Goal: Use online tool/utility: Utilize a website feature to perform a specific function

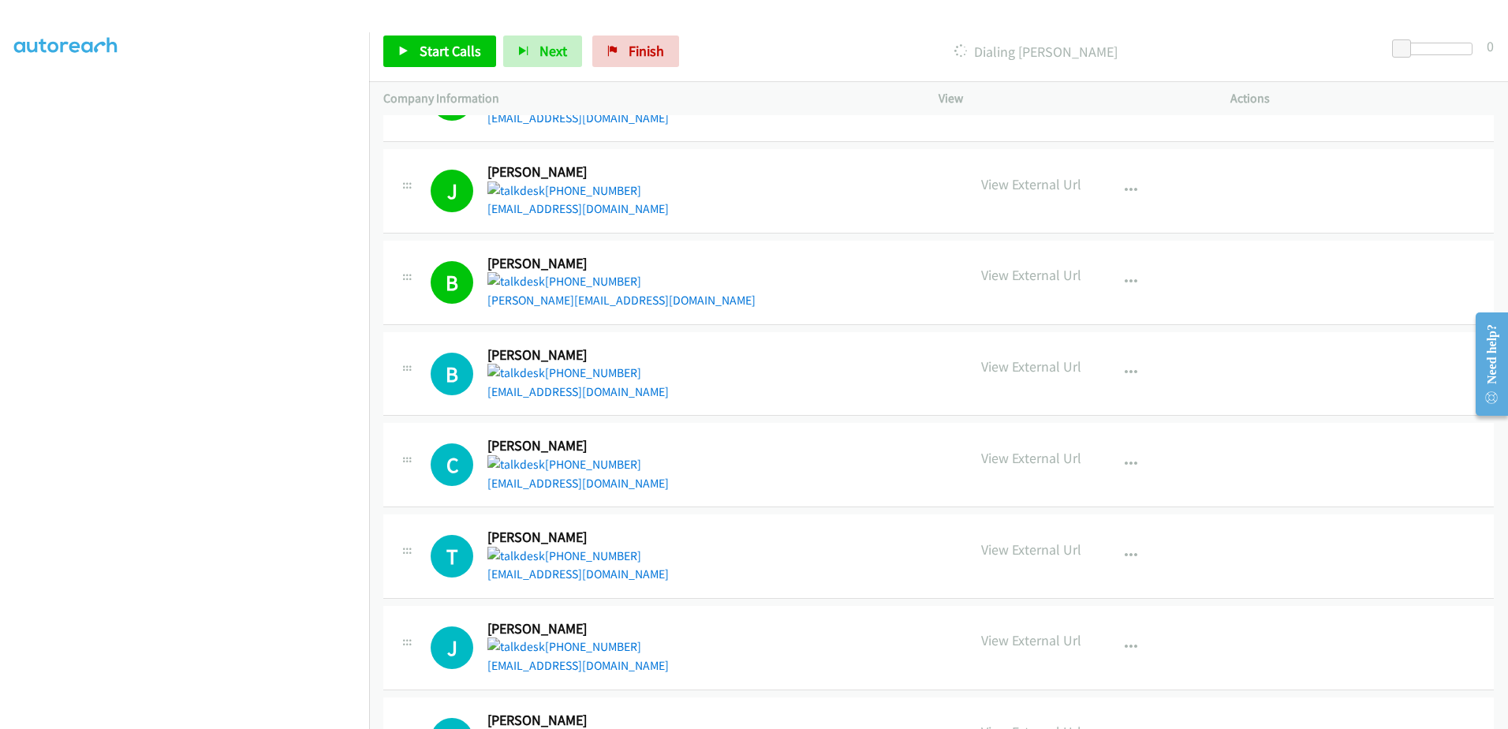
scroll to position [5128, 0]
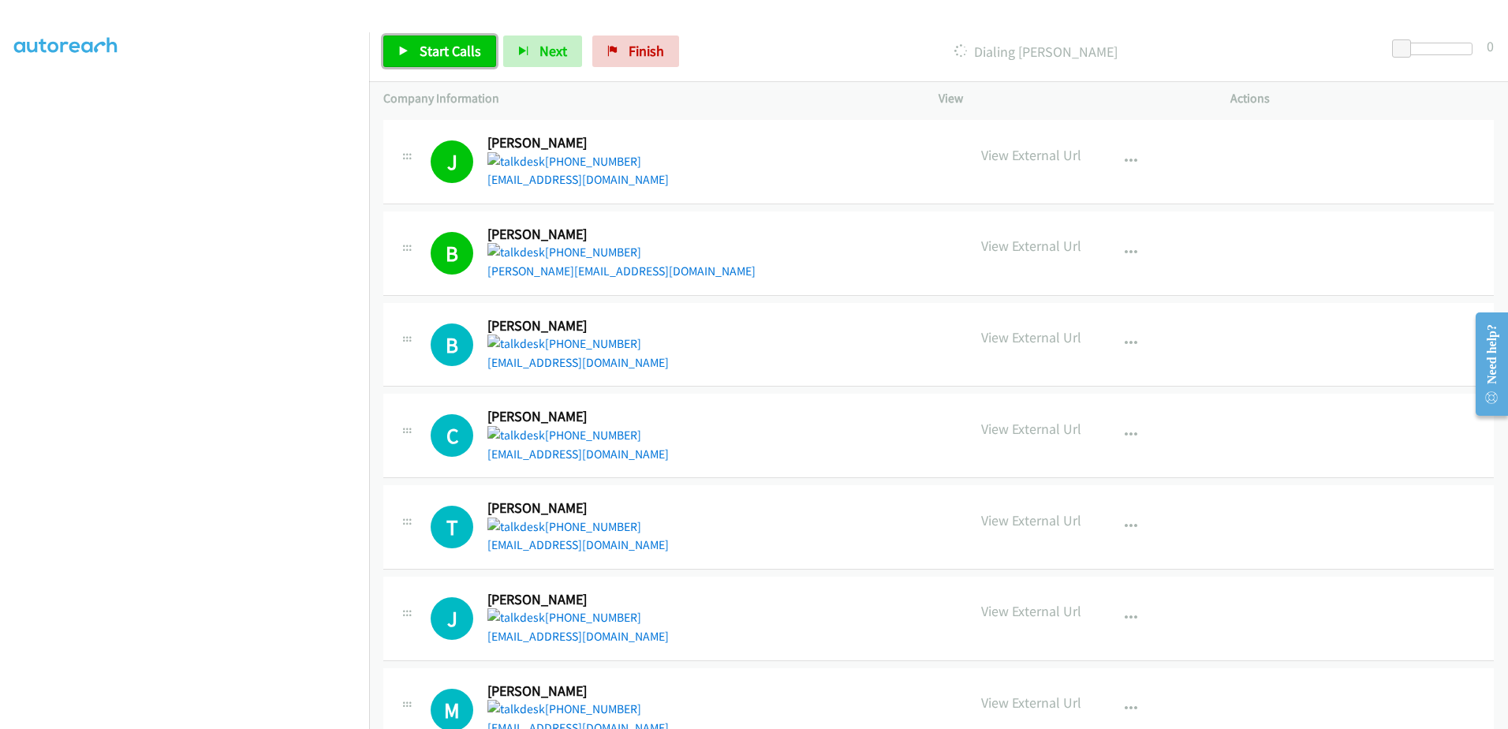
click at [454, 50] on span "Start Calls" at bounding box center [451, 51] width 62 height 18
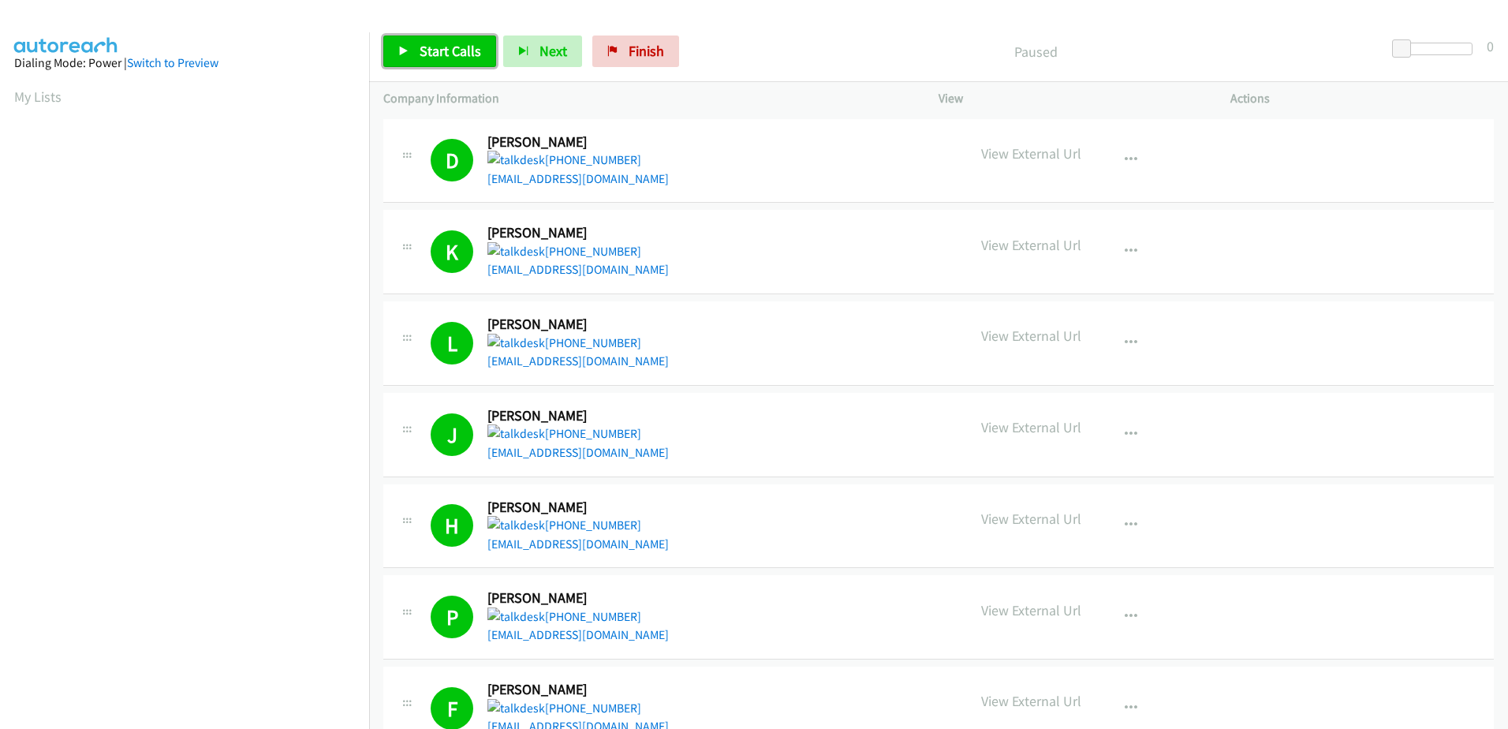
click at [447, 58] on span "Start Calls" at bounding box center [451, 51] width 62 height 18
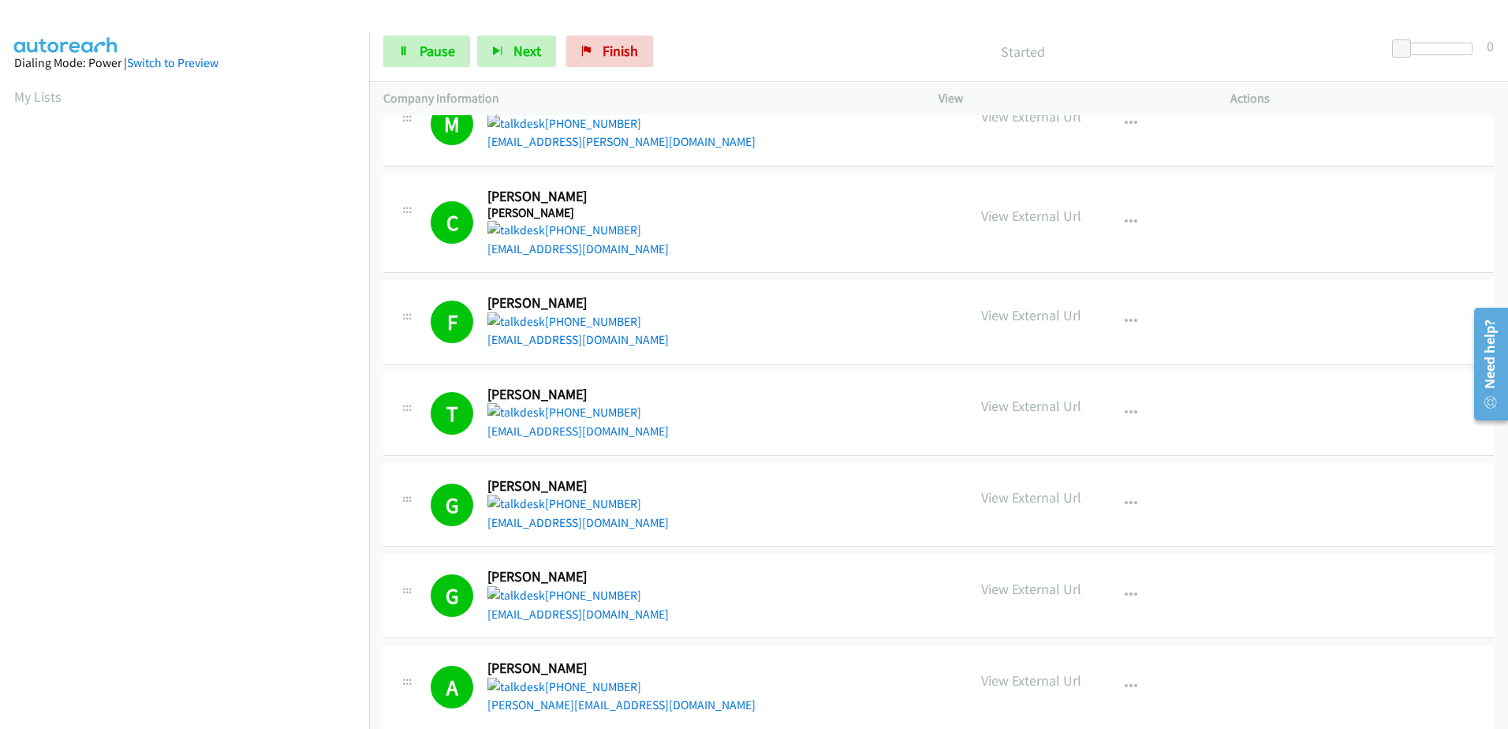
scroll to position [1341, 0]
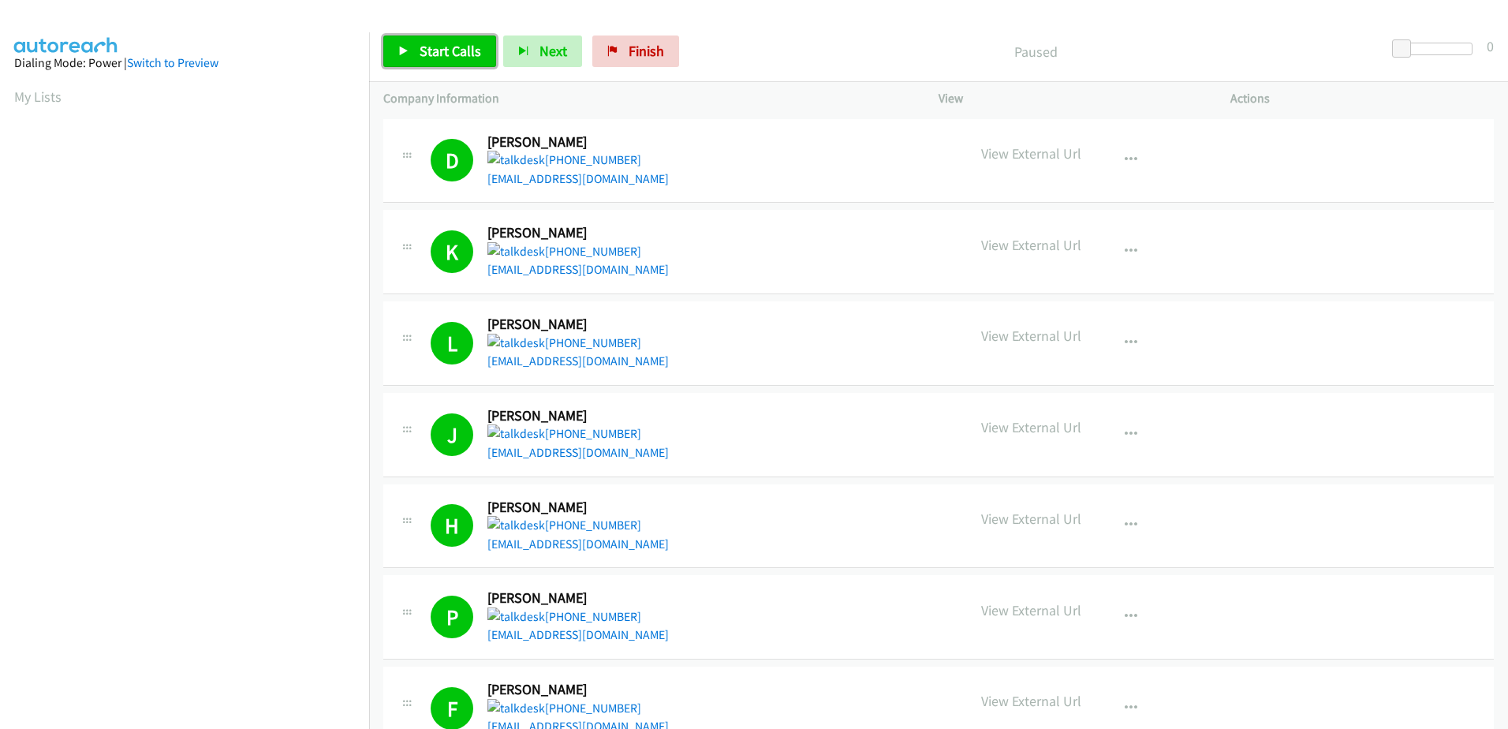
click at [421, 50] on span "Start Calls" at bounding box center [451, 51] width 62 height 18
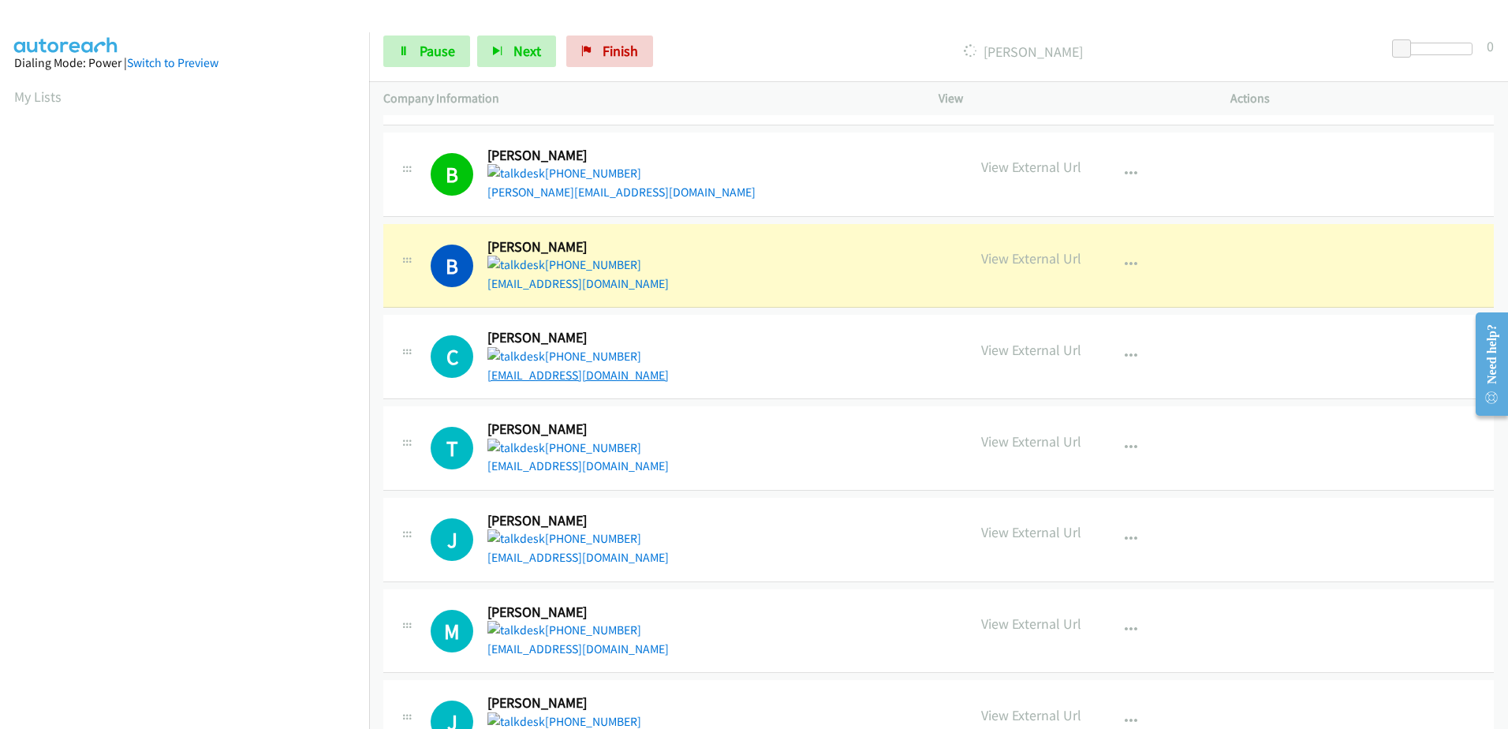
scroll to position [156, 0]
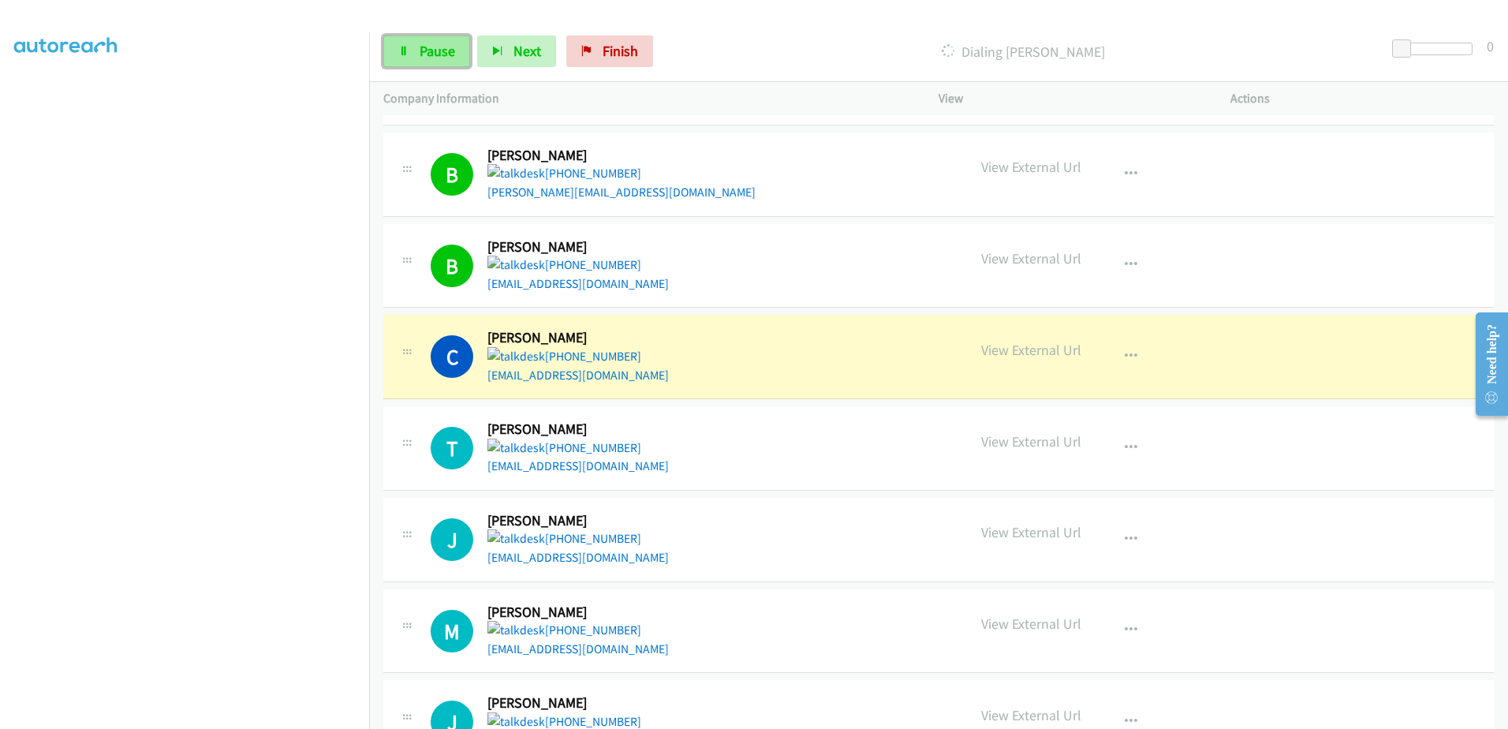
click at [415, 52] on link "Pause" at bounding box center [426, 52] width 87 height 32
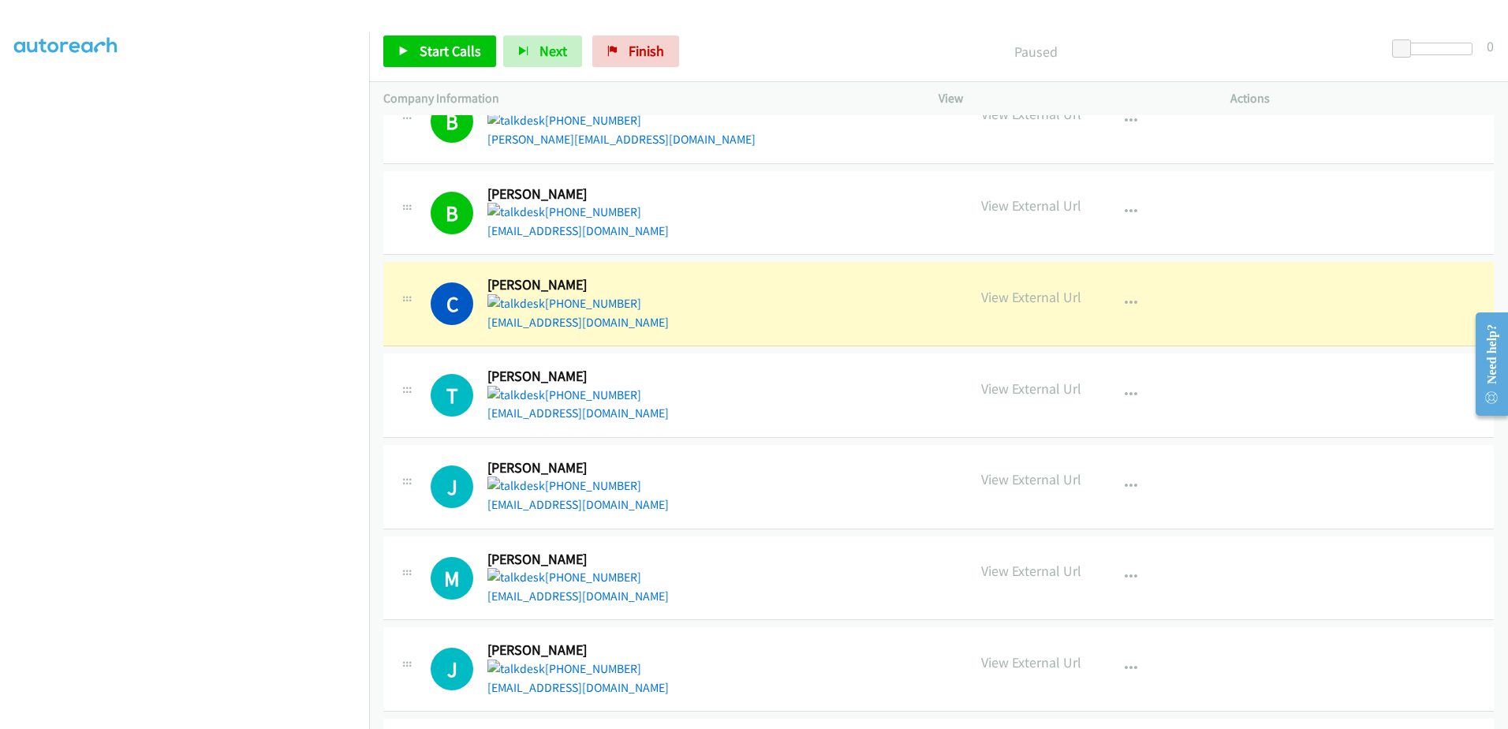
scroll to position [5286, 0]
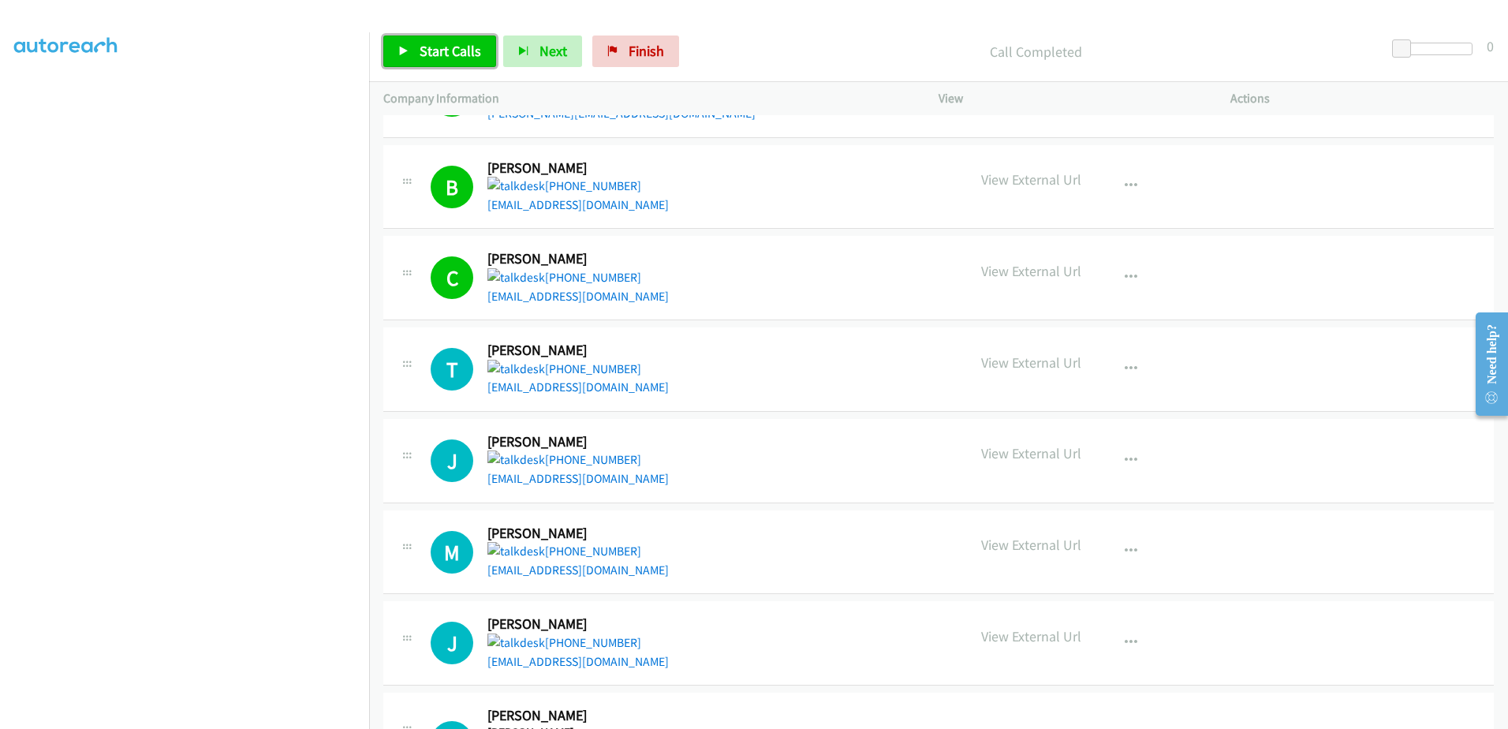
drag, startPoint x: 433, startPoint y: 36, endPoint x: 590, endPoint y: 82, distance: 163.5
click at [433, 36] on link "Start Calls" at bounding box center [439, 52] width 113 height 32
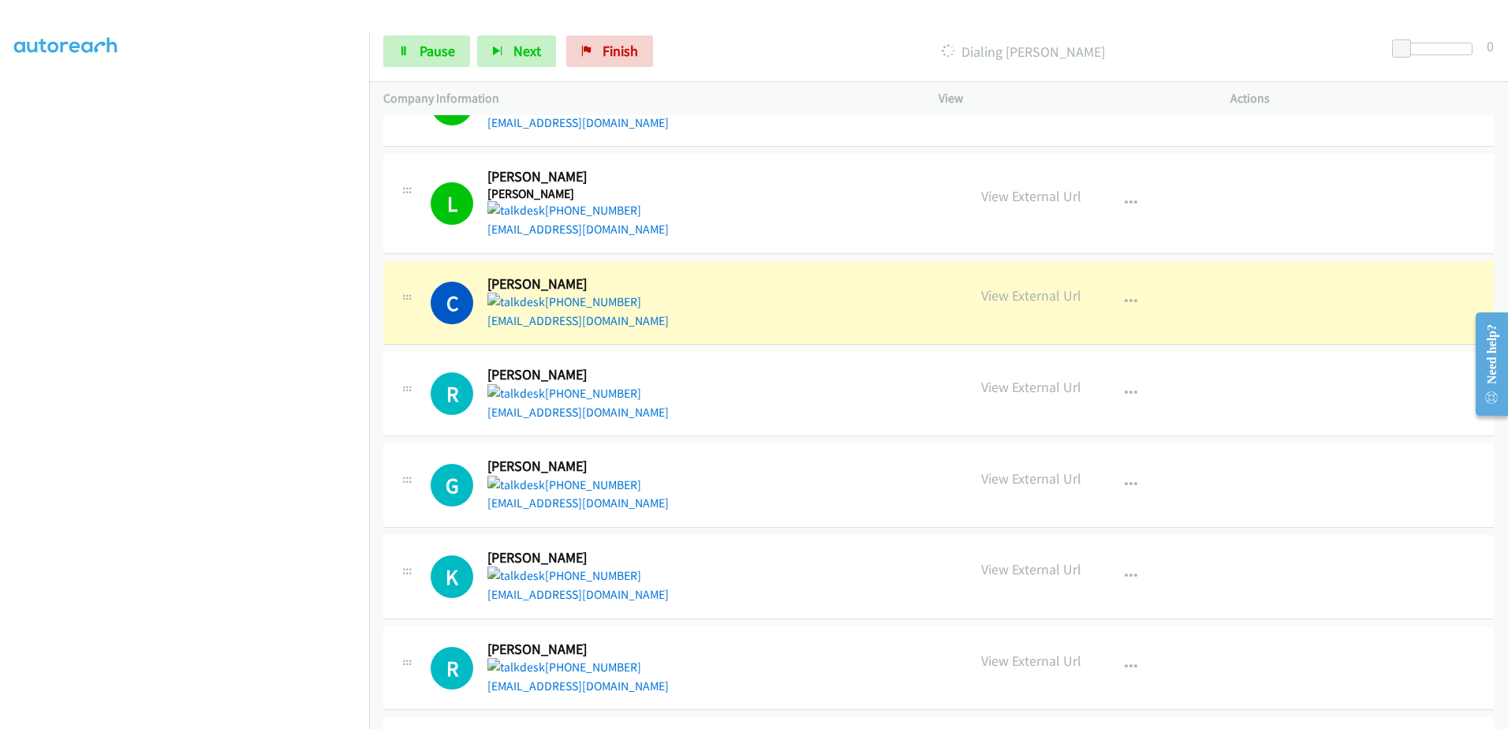
scroll to position [5838, 0]
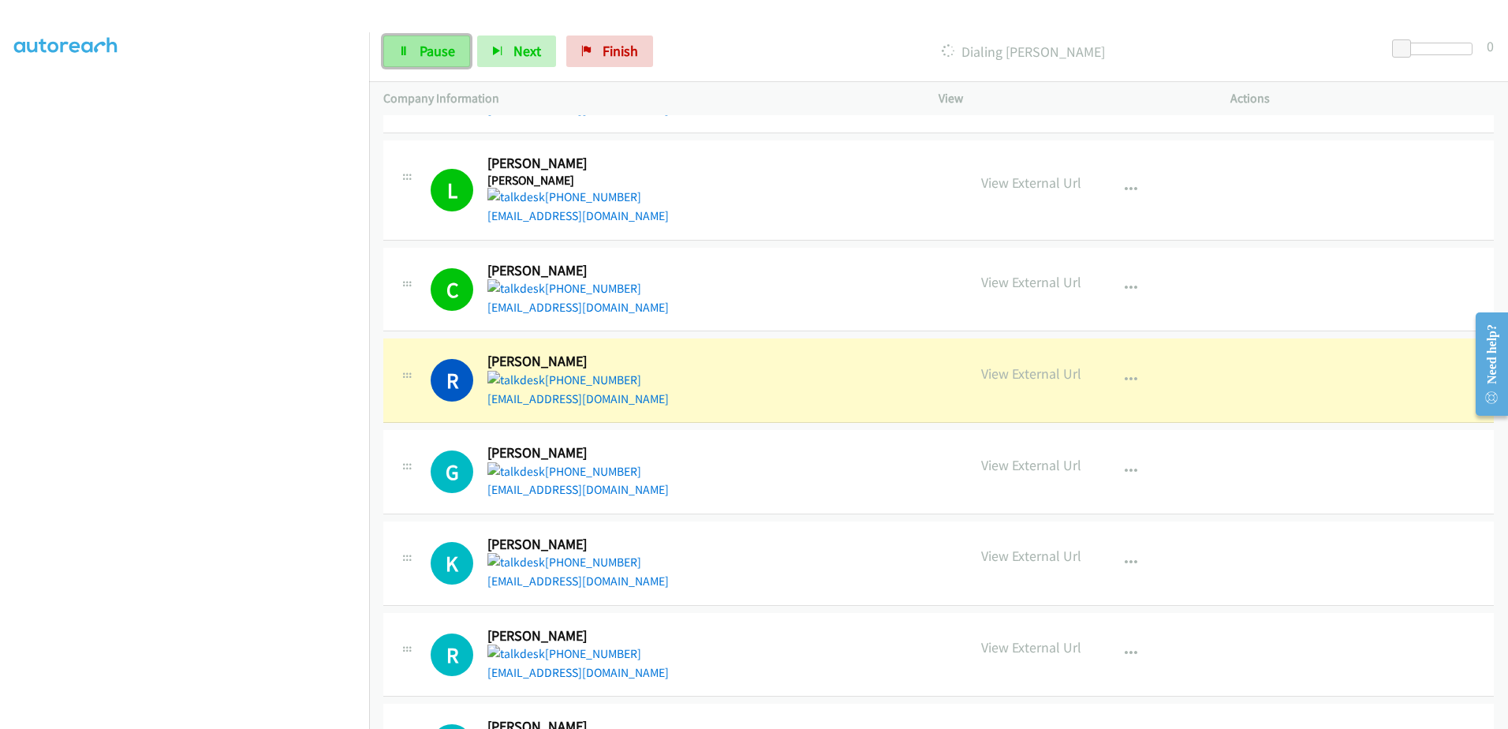
drag, startPoint x: 428, startPoint y: 46, endPoint x: 448, endPoint y: 50, distance: 20.3
click at [428, 46] on span "Pause" at bounding box center [438, 51] width 36 height 18
